Goal: Navigation & Orientation: Find specific page/section

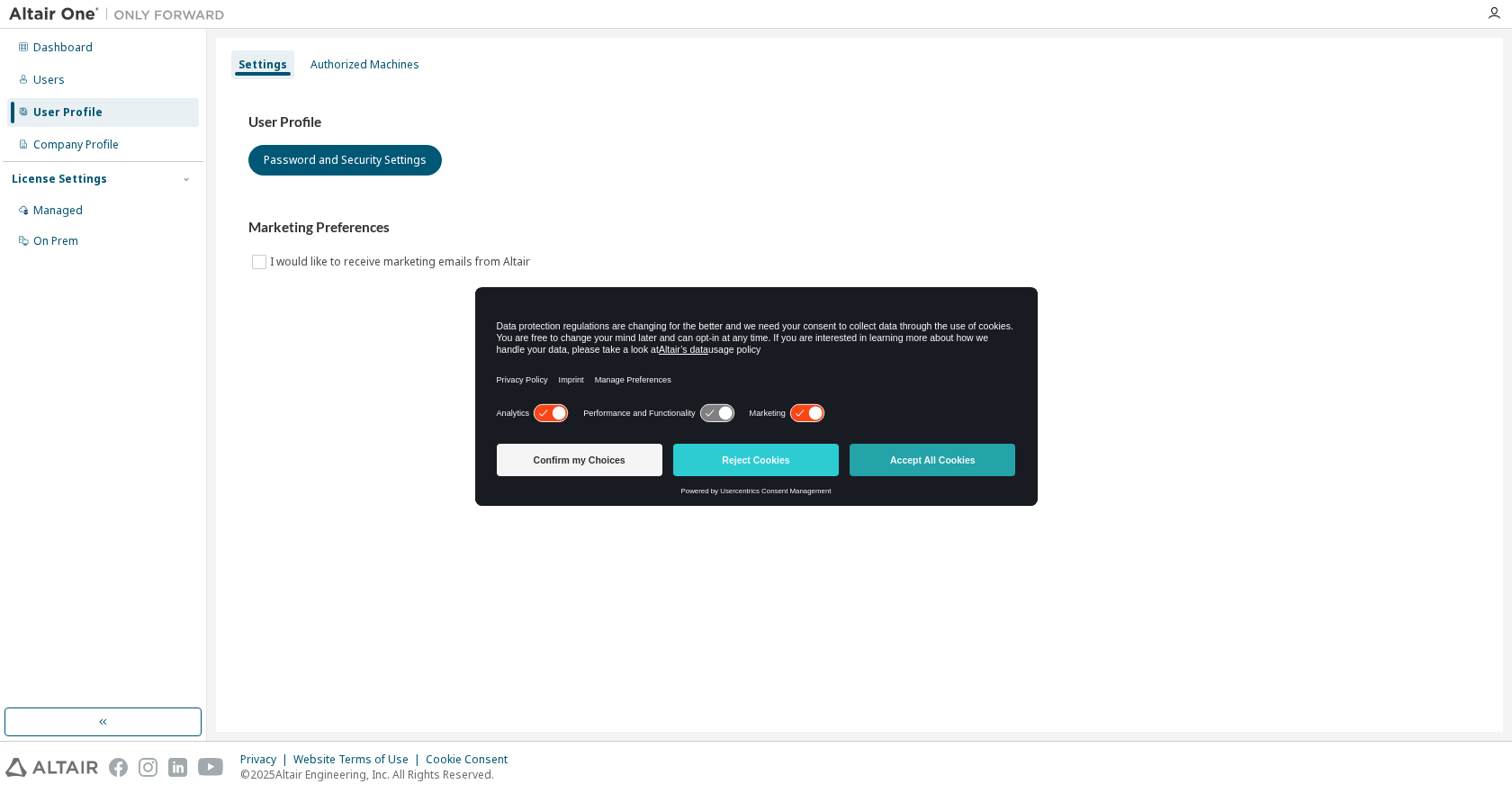
click at [875, 455] on button "Accept All Cookies" at bounding box center [932, 460] width 166 height 32
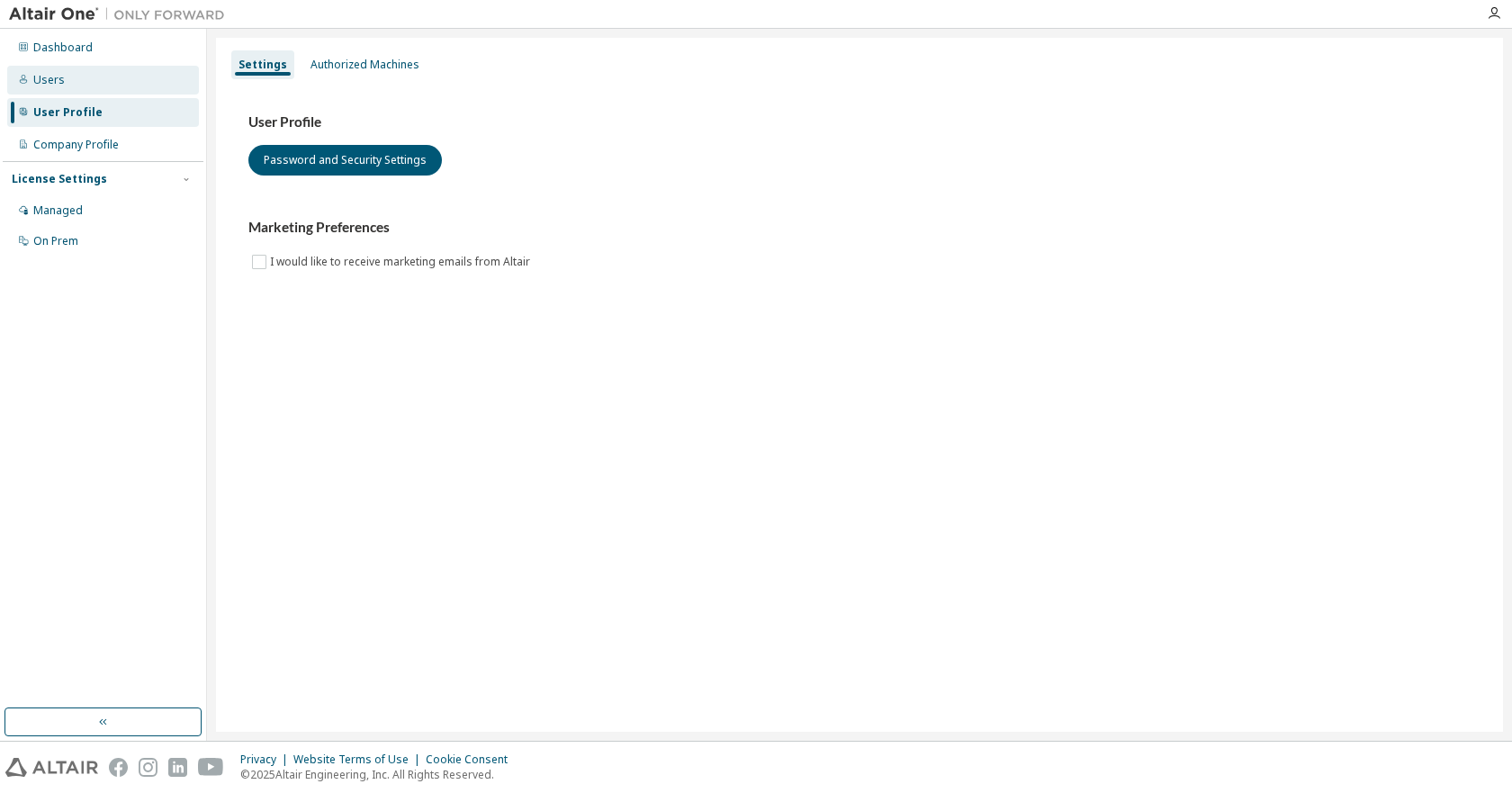
click at [102, 75] on div "Users" at bounding box center [103, 80] width 191 height 29
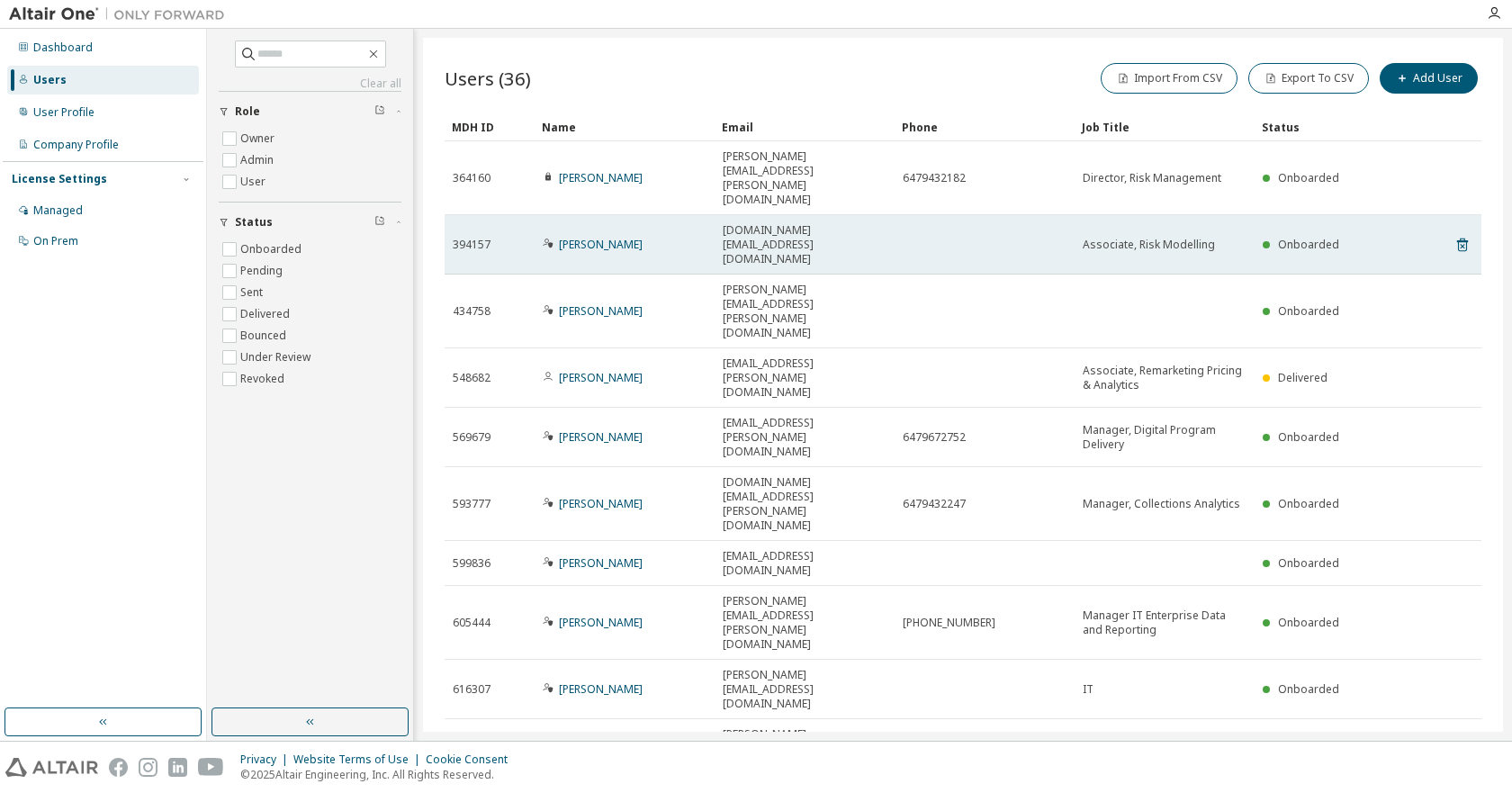
click at [1159, 238] on span "Associate, Risk Modelling" at bounding box center [1148, 244] width 132 height 14
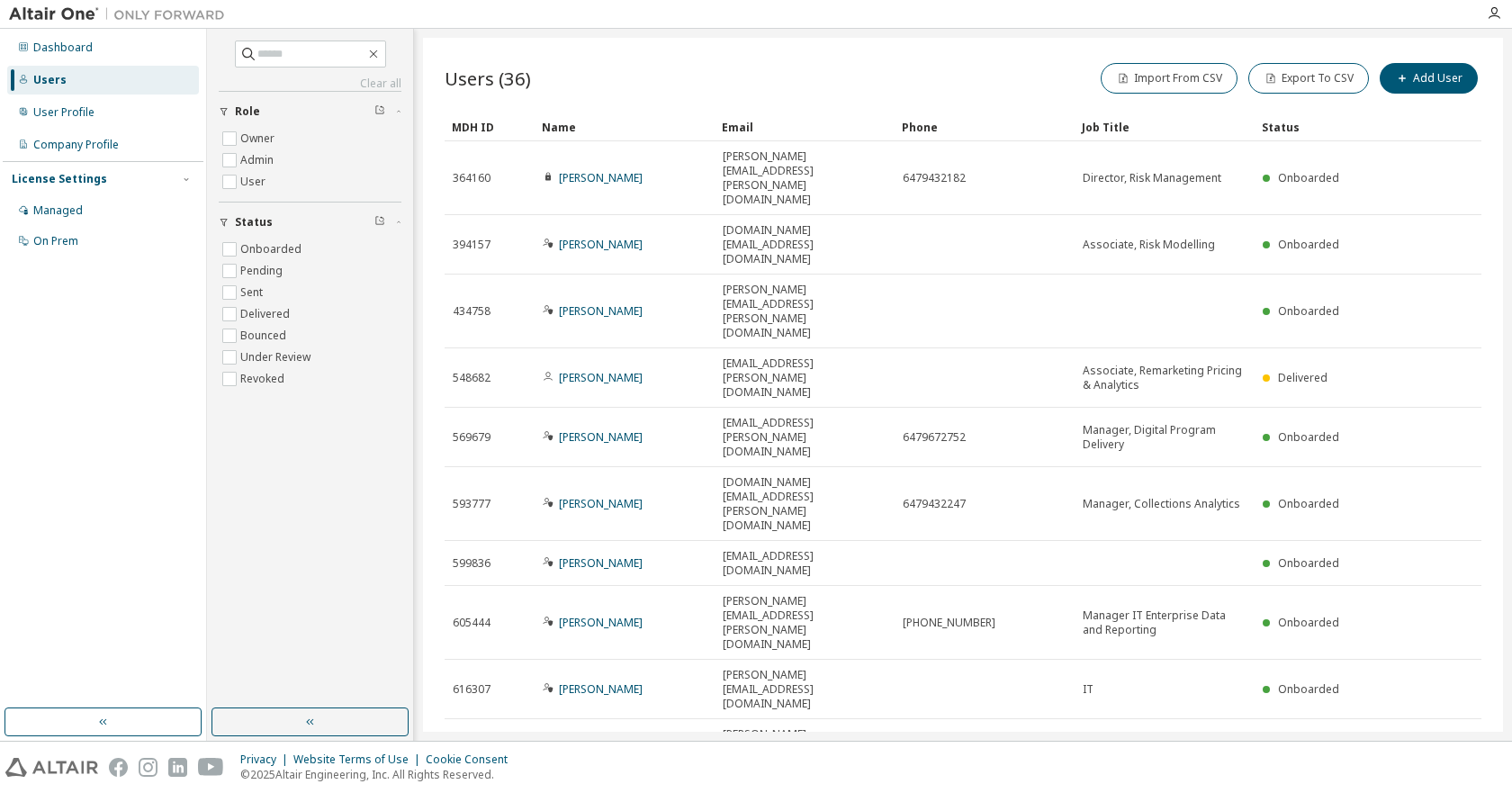
click at [1436, 792] on icon "button" at bounding box center [1437, 801] width 6 height 9
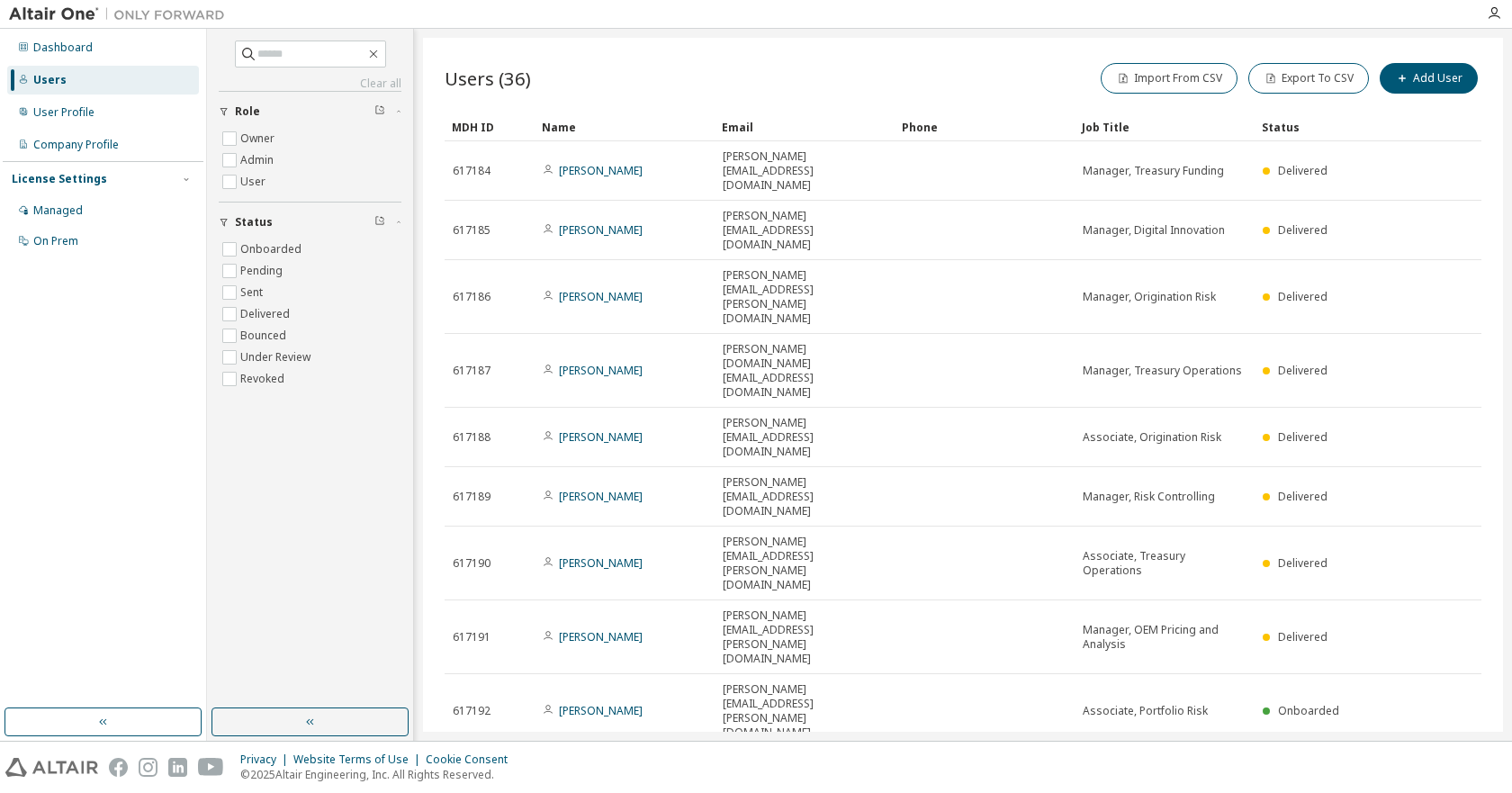
drag, startPoint x: 1436, startPoint y: 514, endPoint x: 898, endPoint y: 629, distance: 550.2
click at [898, 629] on div "Users (36) Import From CSV Export To CSV Add User Clear Load Save Save As Field…" at bounding box center [962, 385] width 1079 height 694
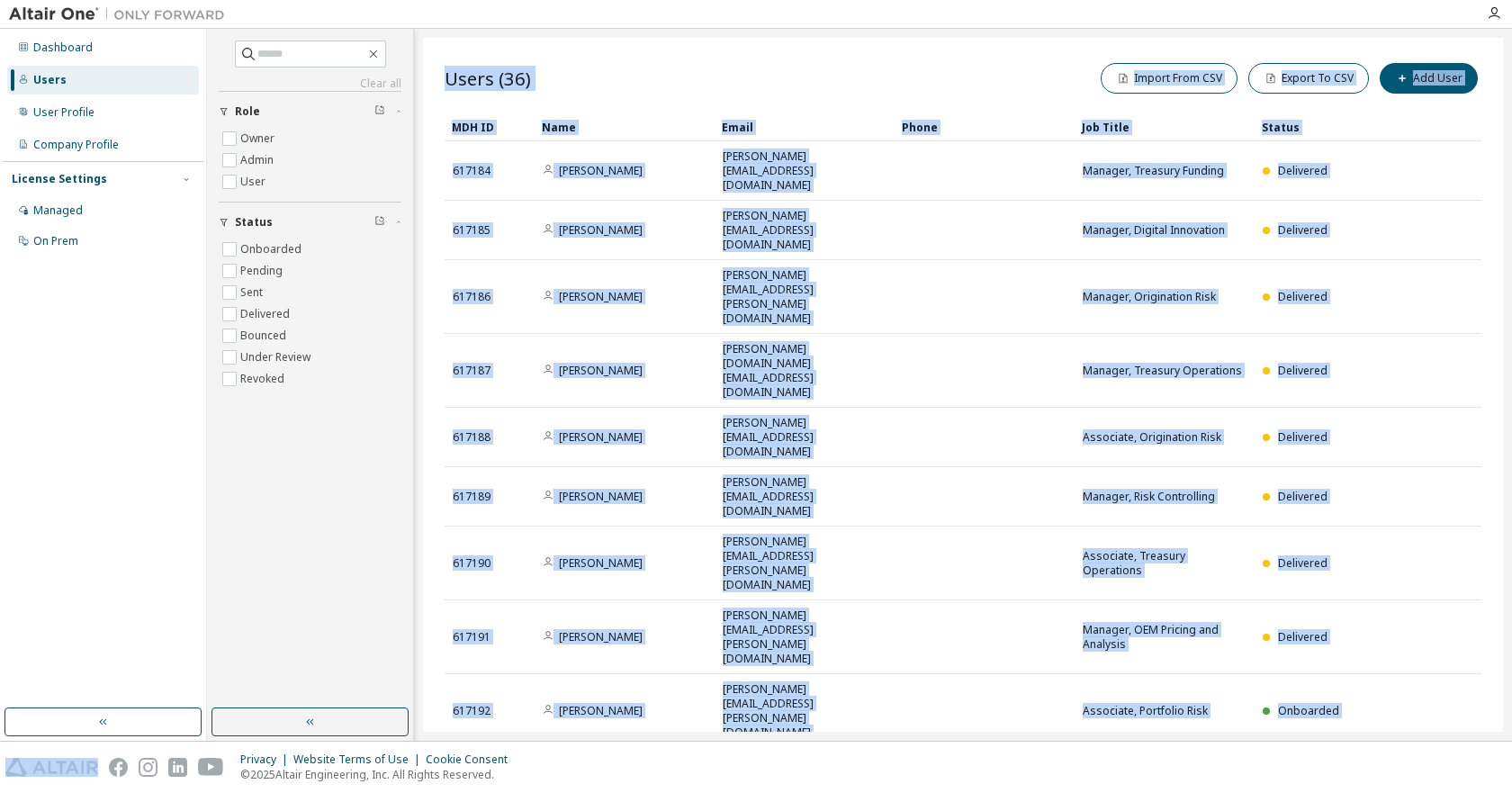
click at [1411, 569] on div "Users (36) Import From CSV Export To CSV Add User Clear Load Save Save As Field…" at bounding box center [962, 385] width 1079 height 694
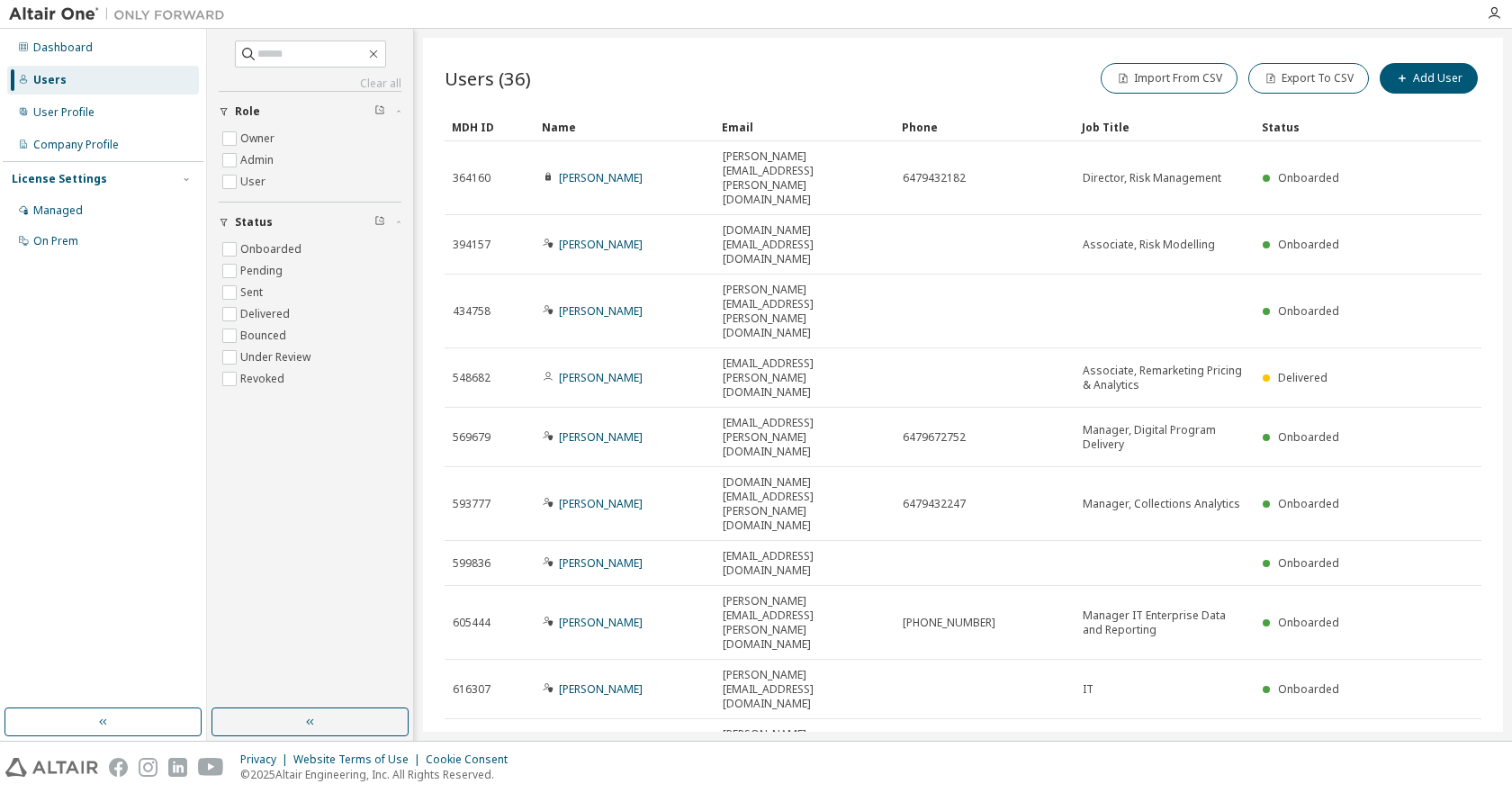
click at [1474, 789] on div "Showing entries 1 through 10 of 36 Items per page 10 Page n. *" at bounding box center [963, 802] width 1037 height 26
click at [1464, 789] on icon "button" at bounding box center [1462, 800] width 22 height 22
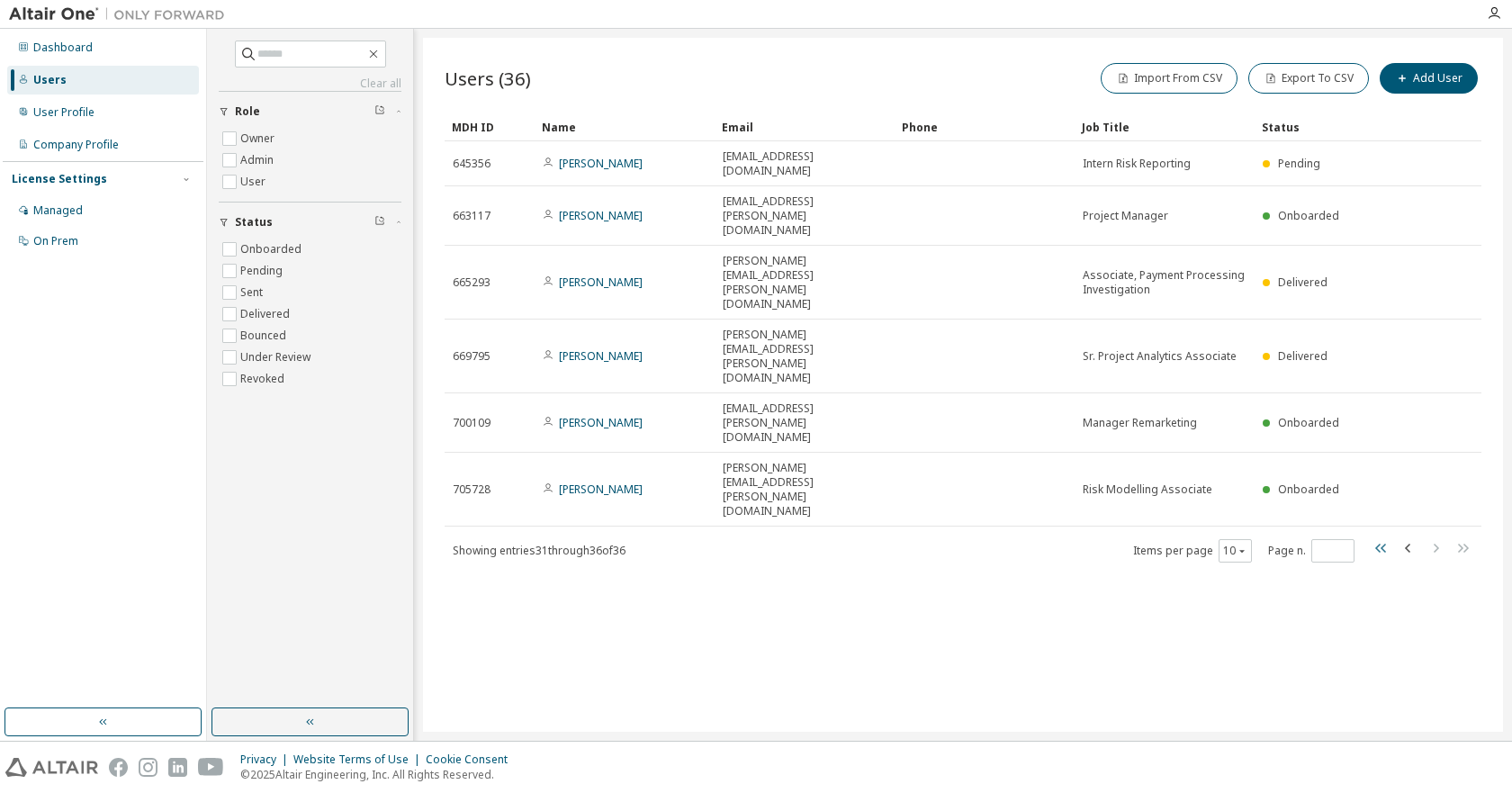
click at [1379, 544] on icon "button" at bounding box center [1380, 549] width 10 height 9
type input "*"
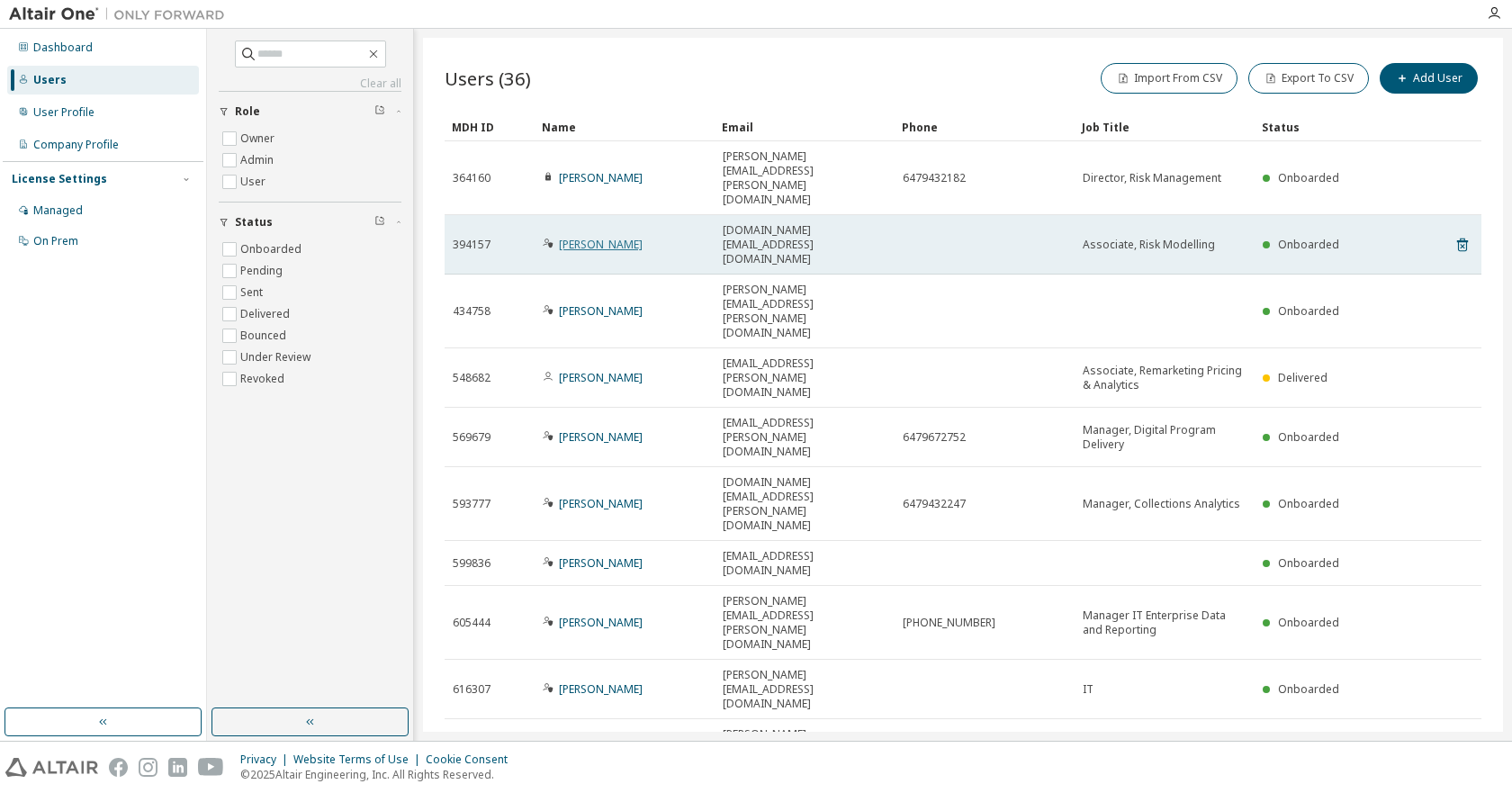
click at [573, 237] on link "[PERSON_NAME]" at bounding box center [600, 244] width 84 height 15
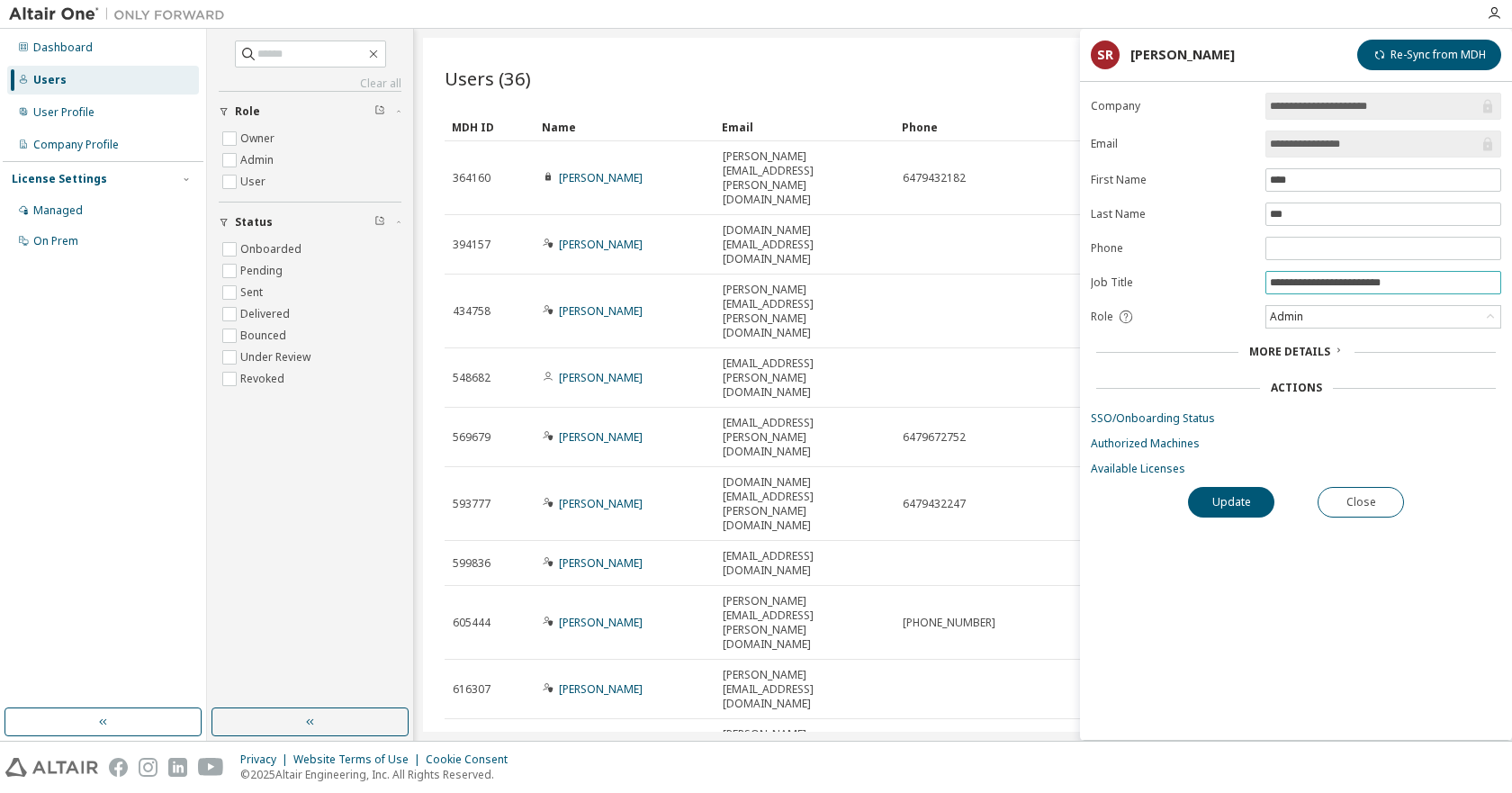
click at [1301, 283] on input "**********" at bounding box center [1383, 282] width 227 height 14
click at [1373, 498] on button "Close" at bounding box center [1360, 502] width 87 height 30
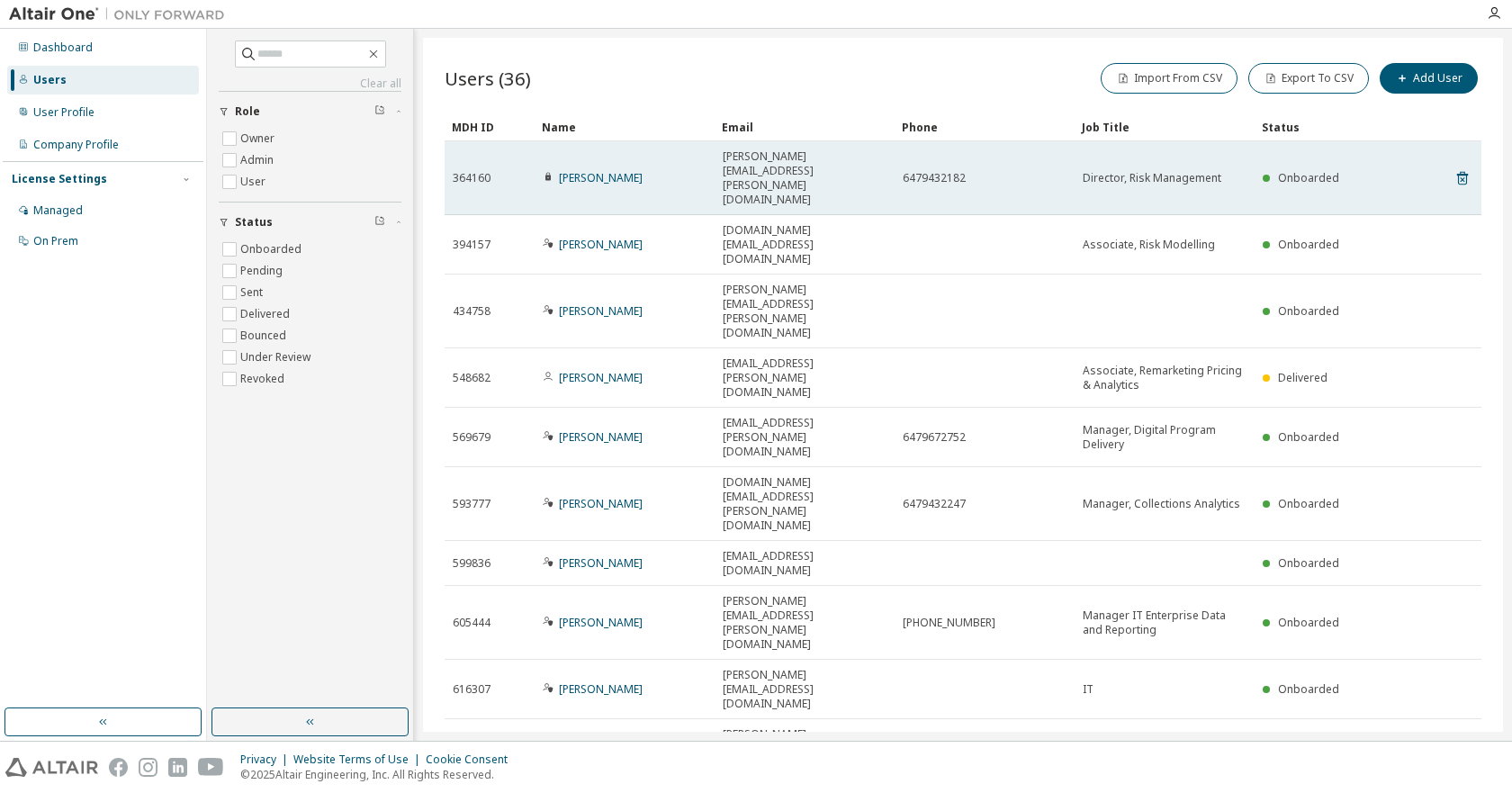
click at [941, 171] on span "6479432182" at bounding box center [933, 177] width 63 height 14
click at [628, 170] on link "[PERSON_NAME]" at bounding box center [600, 177] width 84 height 15
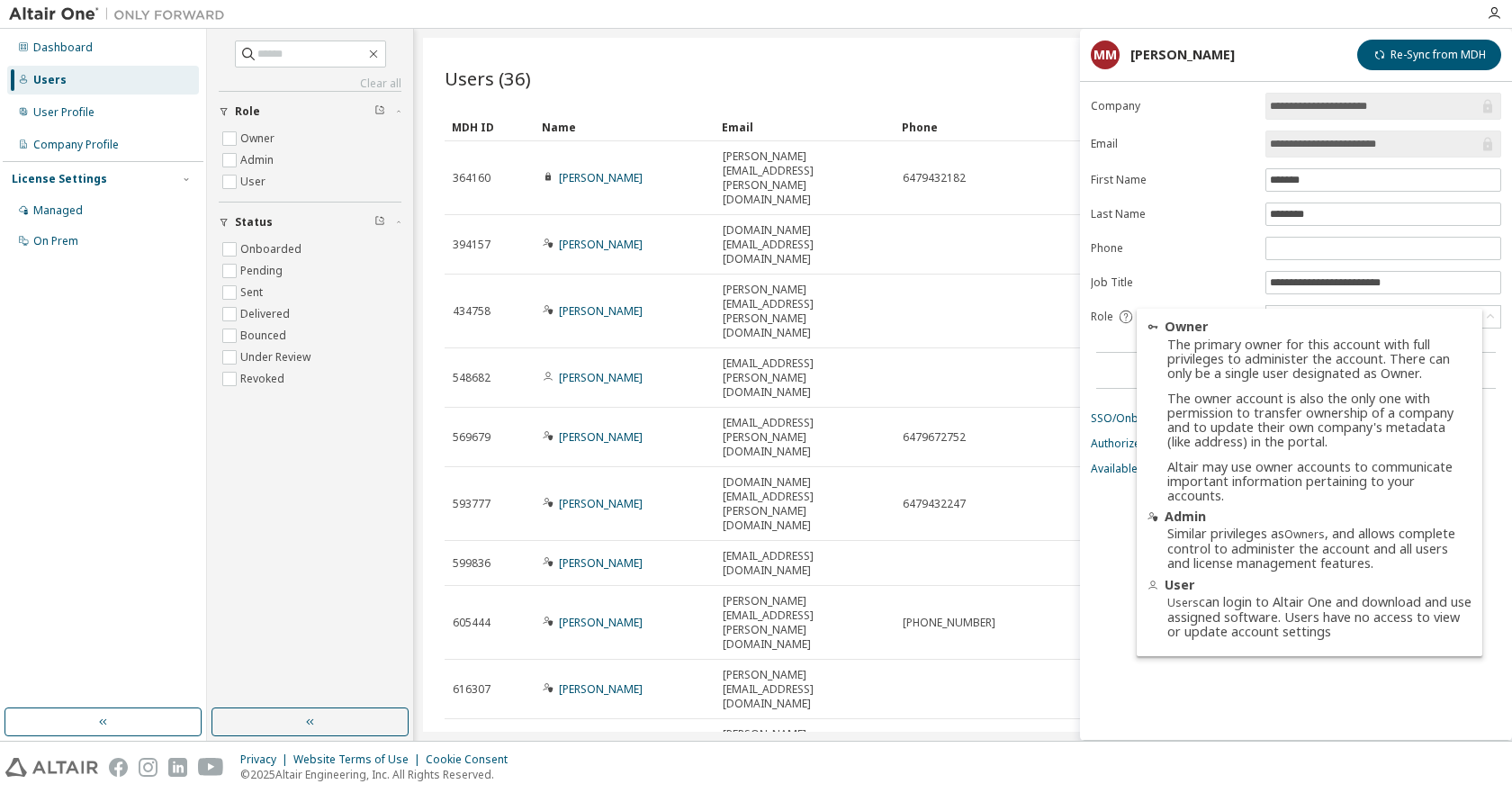
click at [1119, 320] on icon at bounding box center [1126, 316] width 16 height 16
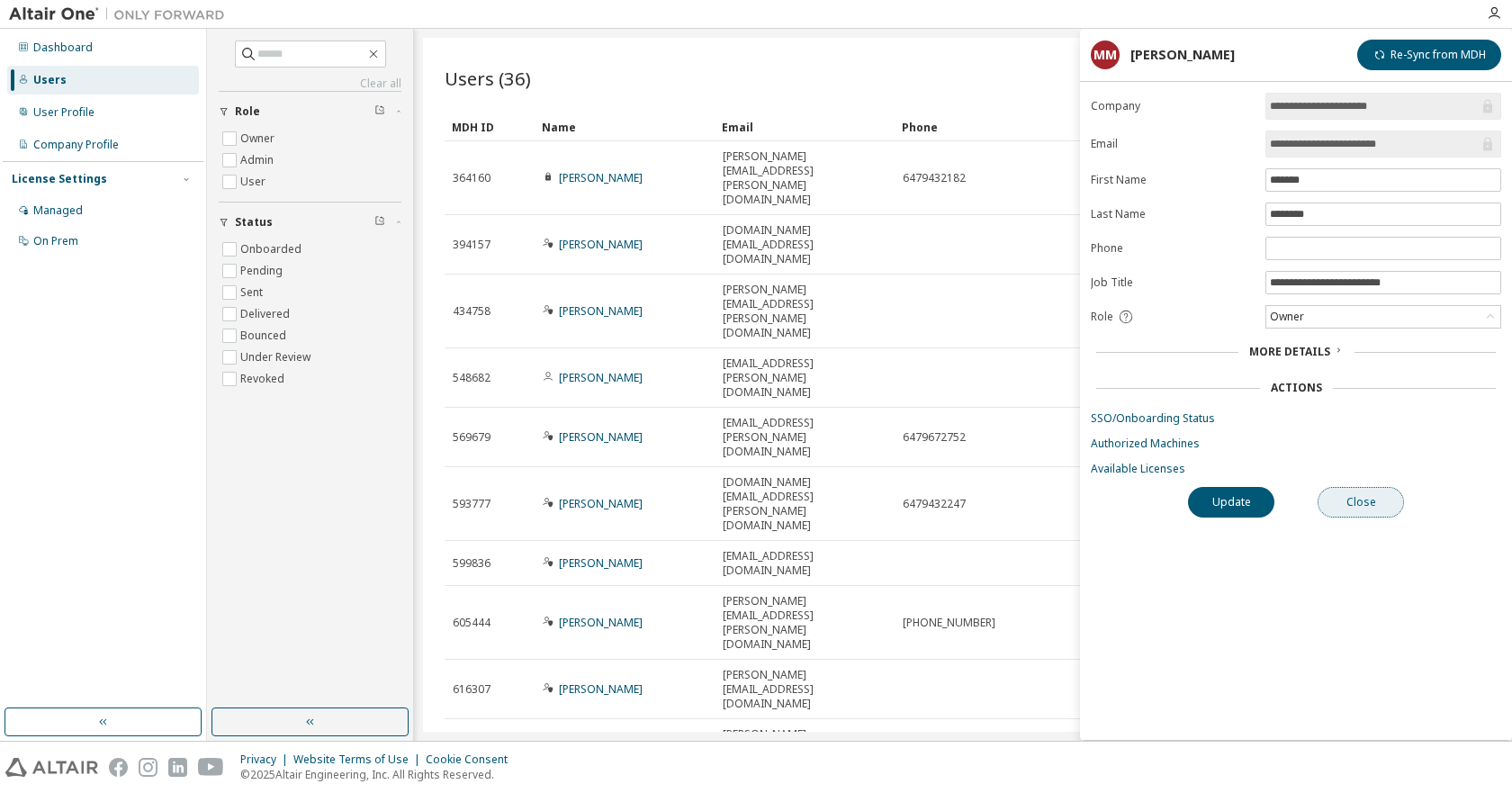
click at [1350, 503] on button "Close" at bounding box center [1360, 502] width 87 height 30
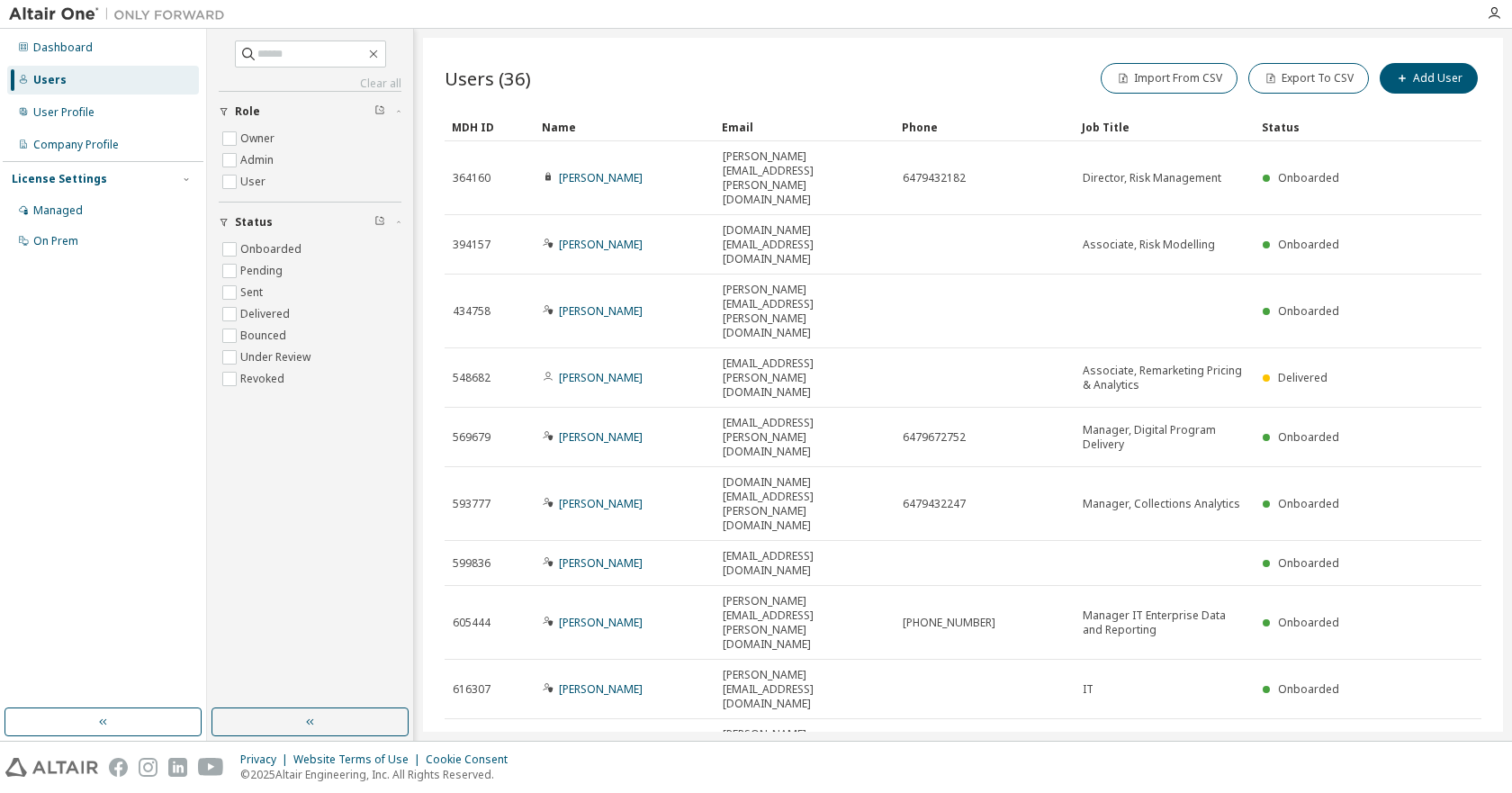
click at [890, 642] on div "Users (36) Import From CSV Export To CSV Add User Clear Load Save Save As Field…" at bounding box center [962, 385] width 1079 height 694
click at [96, 44] on div "Dashboard" at bounding box center [103, 47] width 191 height 29
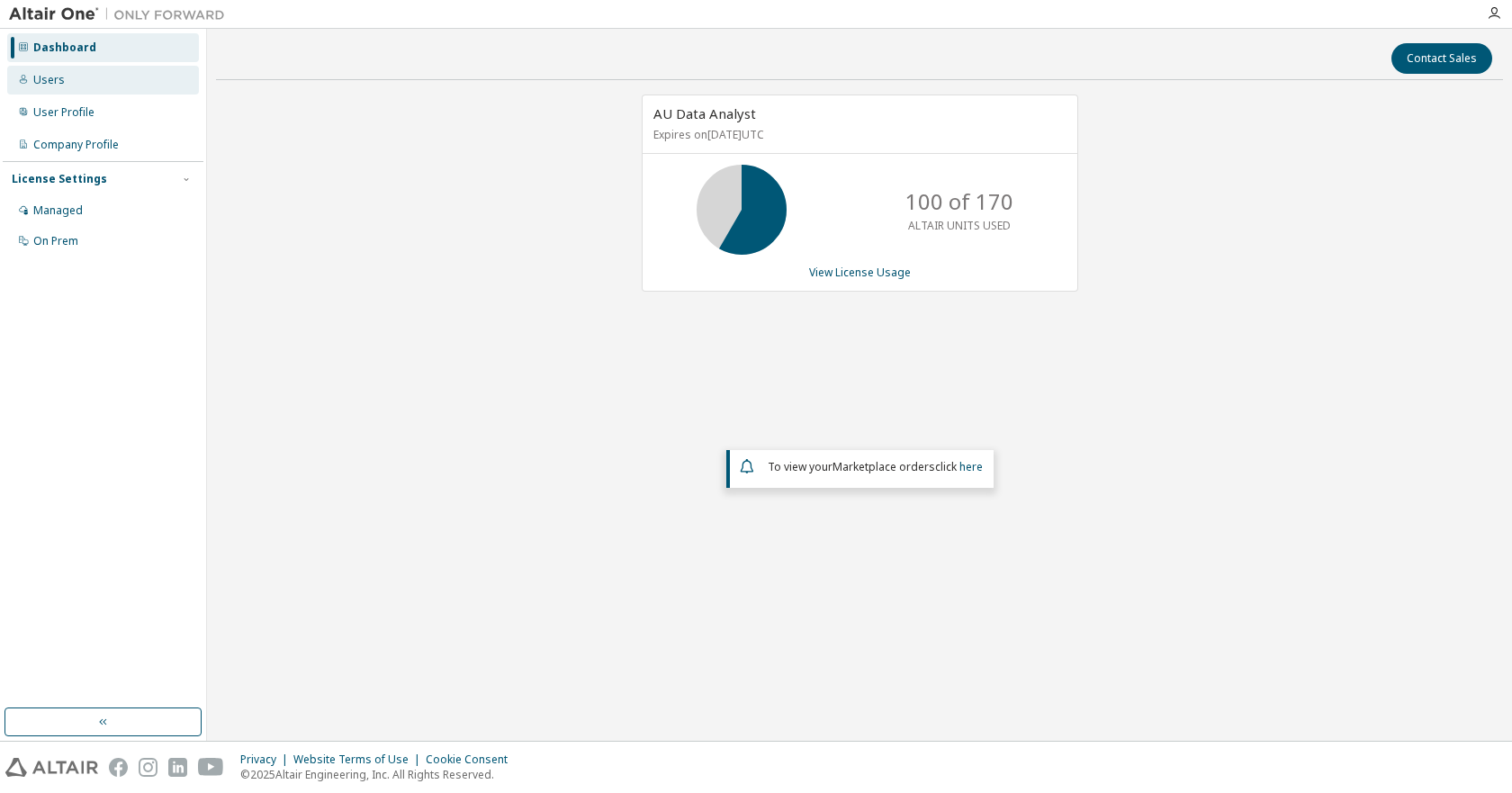
click at [97, 73] on div "Users" at bounding box center [103, 80] width 191 height 29
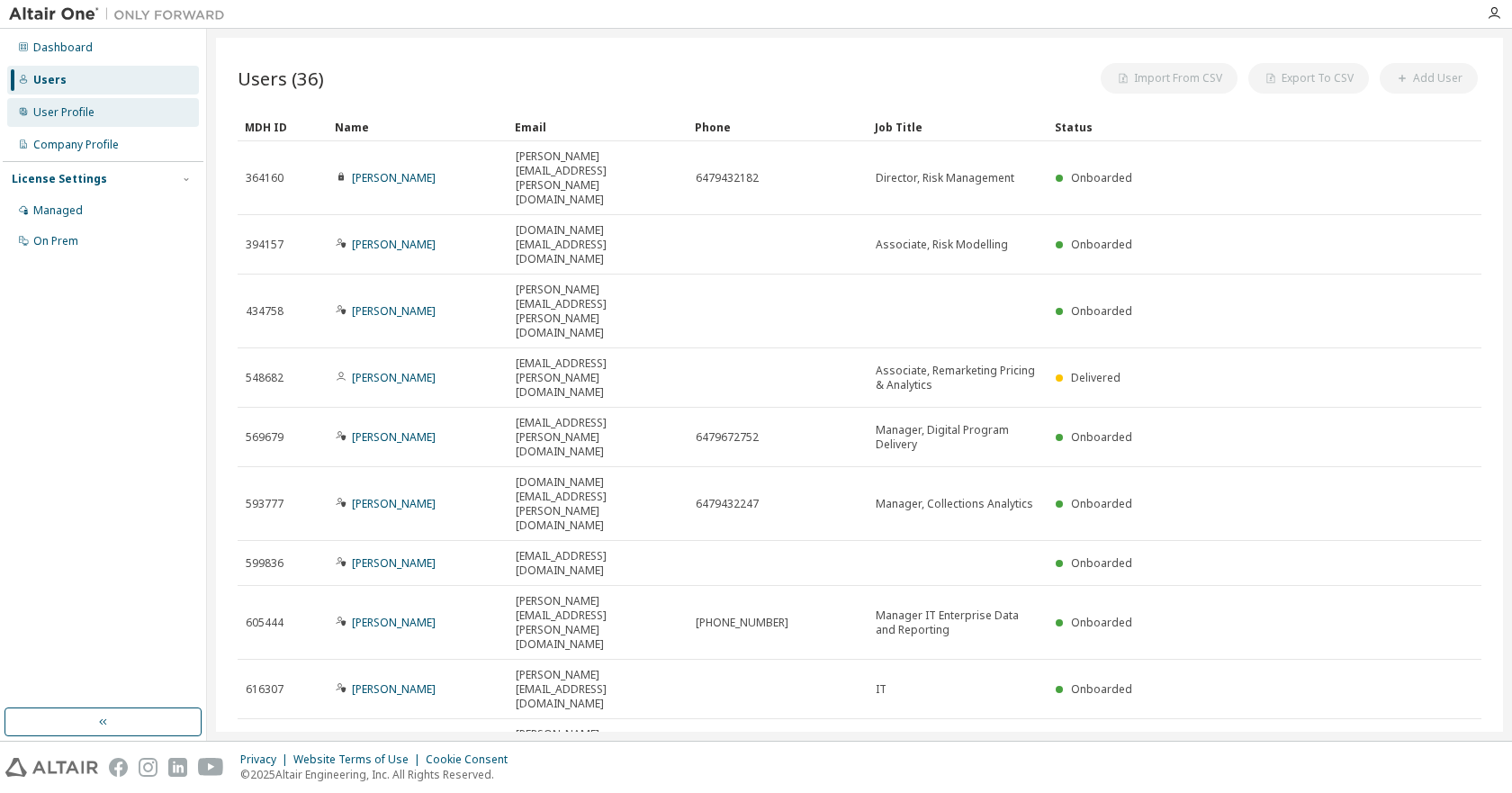
click at [103, 110] on div "User Profile" at bounding box center [103, 112] width 191 height 29
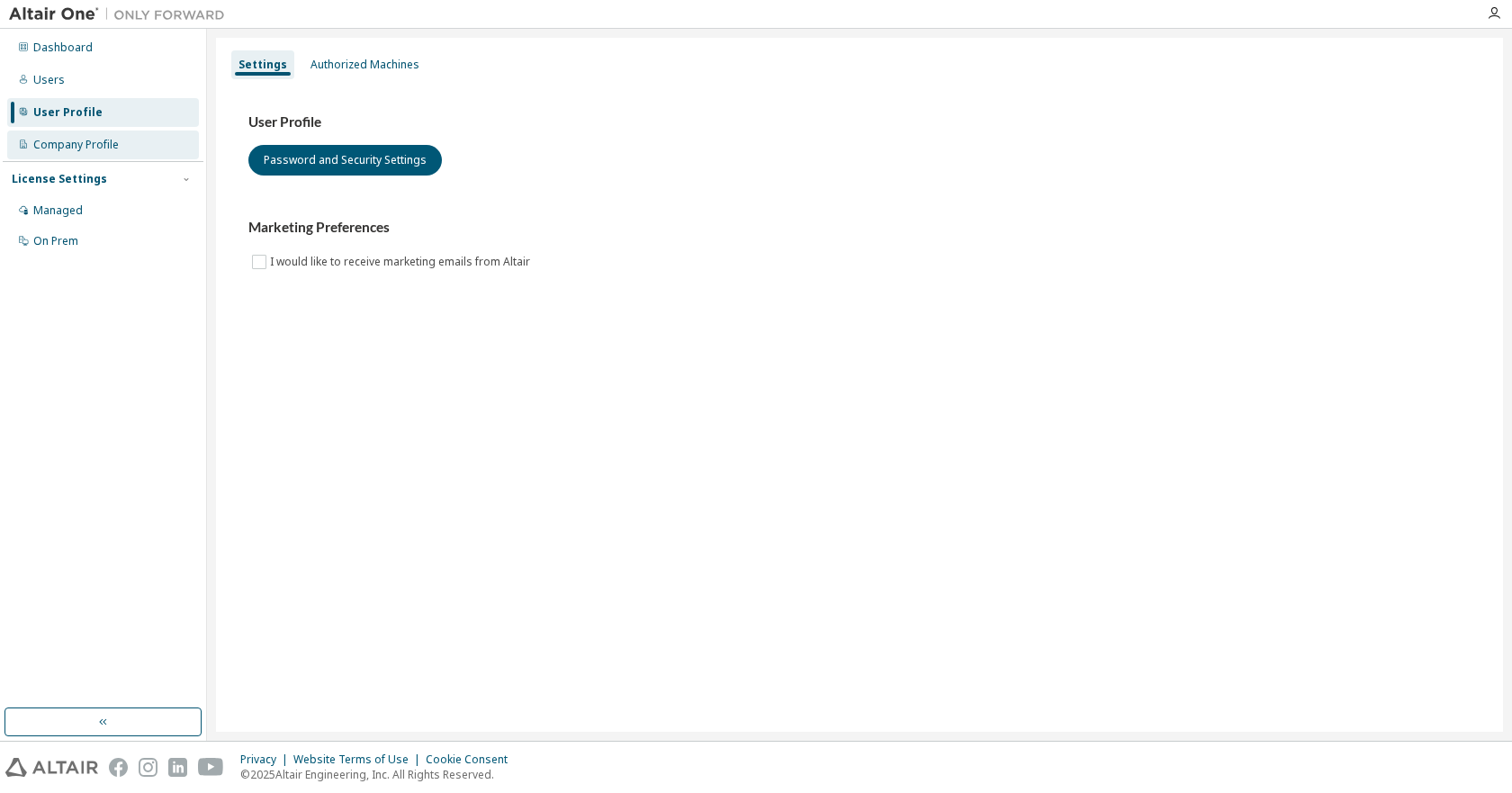
click at [94, 146] on div "Company Profile" at bounding box center [75, 144] width 86 height 14
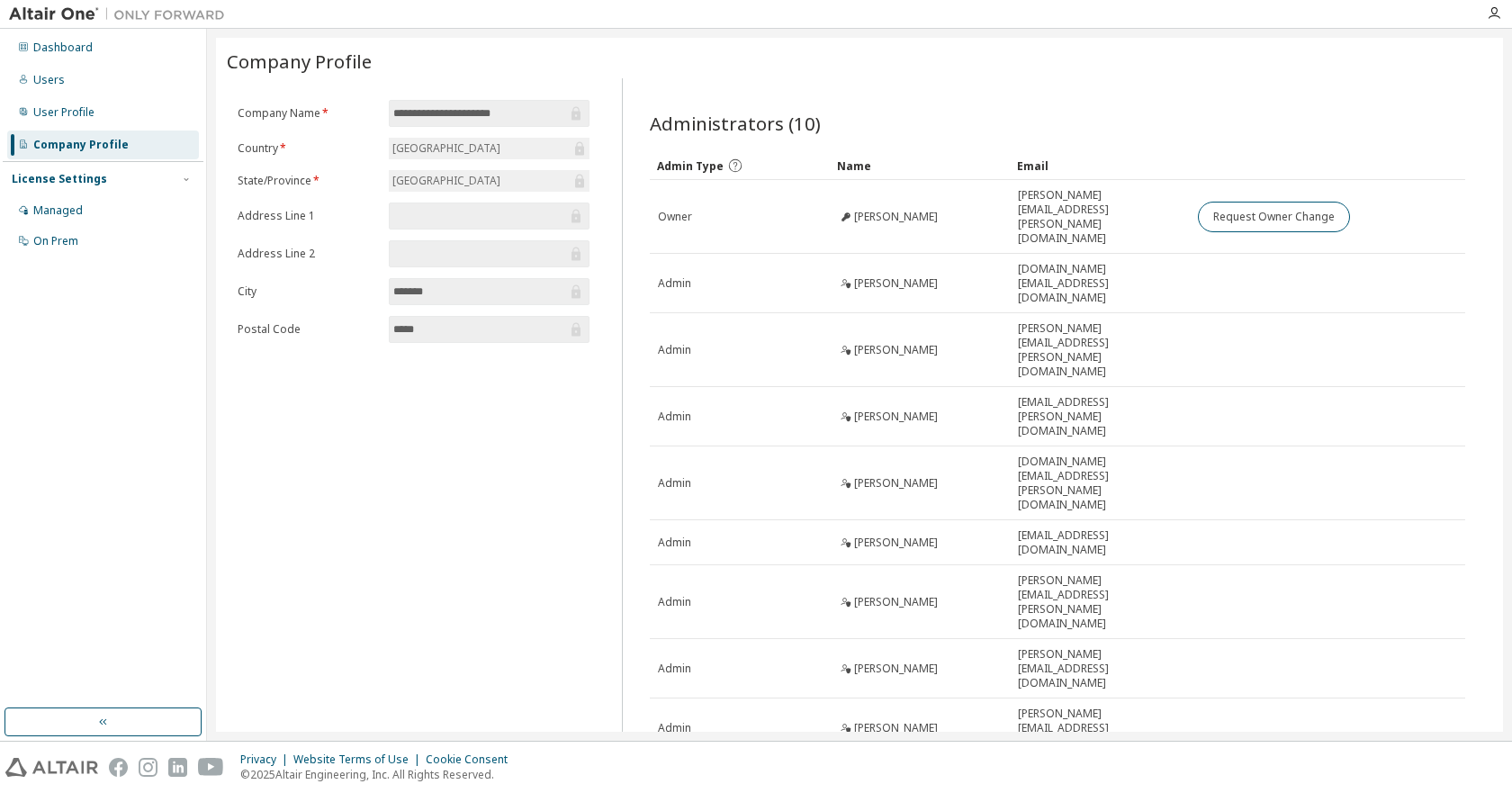
click at [97, 186] on div "License Settings" at bounding box center [58, 178] width 95 height 14
click at [98, 173] on div "License Settings" at bounding box center [58, 178] width 95 height 14
click at [101, 198] on div "Managed" at bounding box center [103, 210] width 191 height 29
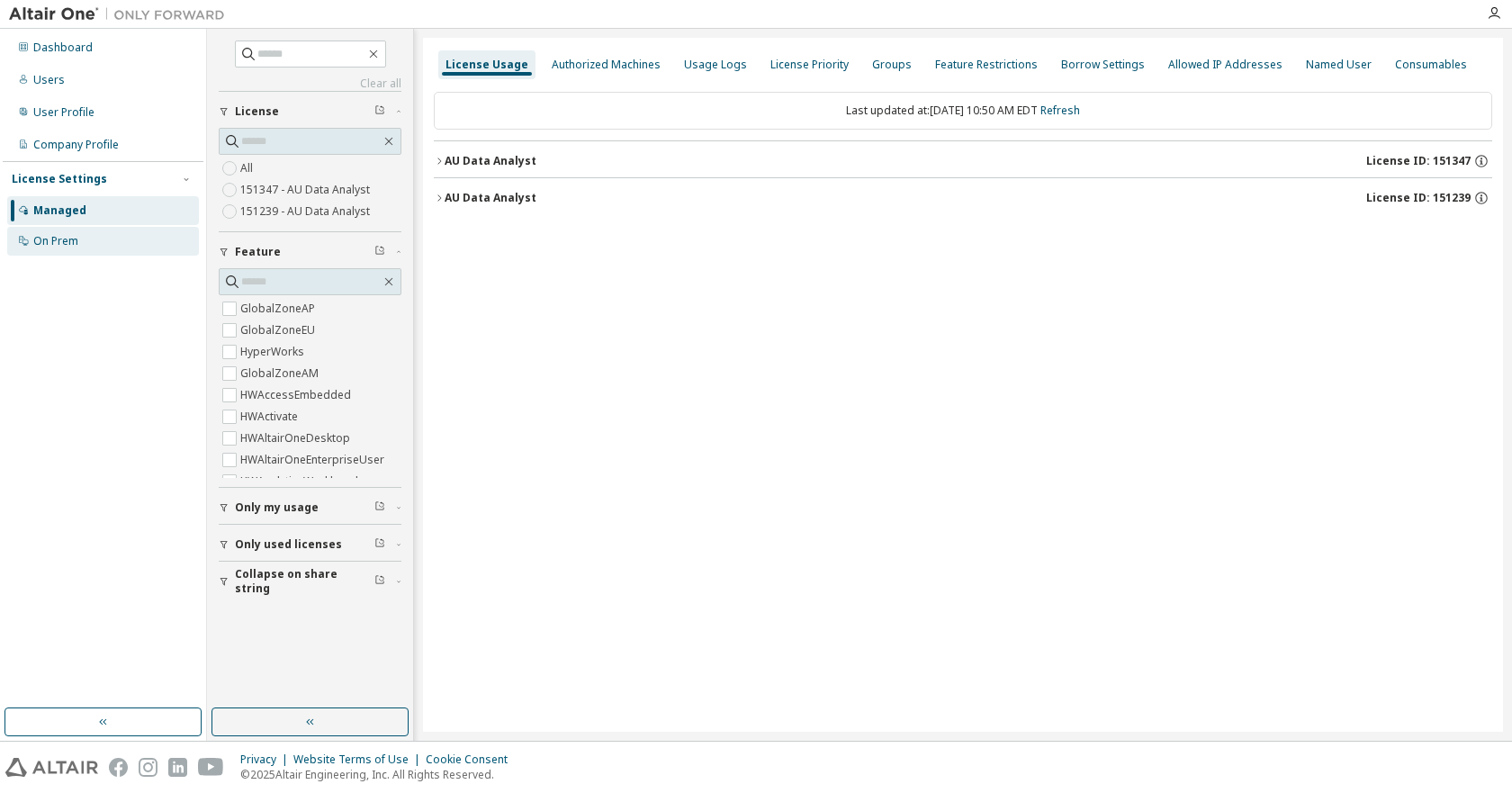
click at [81, 238] on div "On Prem" at bounding box center [103, 241] width 191 height 29
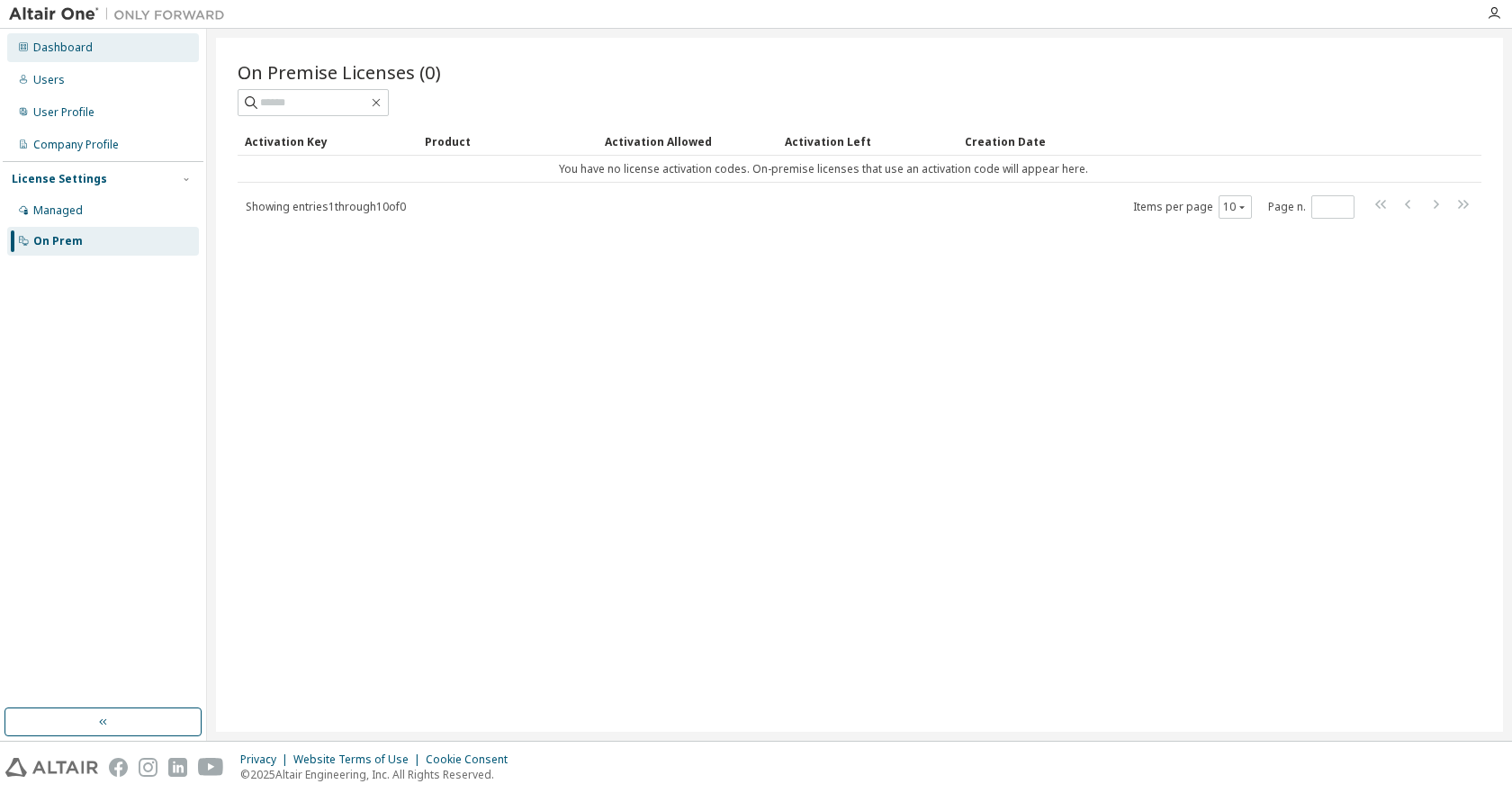
click at [94, 53] on div "Dashboard" at bounding box center [103, 47] width 191 height 29
